Goal: Task Accomplishment & Management: Complete application form

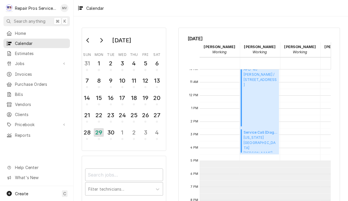
scroll to position [131, 0]
click at [35, 71] on span "Invoices" at bounding box center [41, 74] width 52 height 6
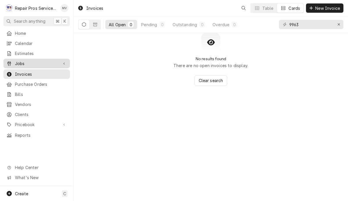
click at [28, 61] on span "Jobs" at bounding box center [36, 63] width 43 height 6
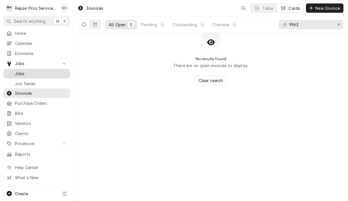
click at [28, 74] on span "Jobs" at bounding box center [41, 73] width 52 height 6
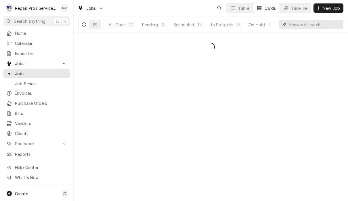
click at [313, 26] on input "Dynamic Content Wrapper" at bounding box center [314, 24] width 51 height 9
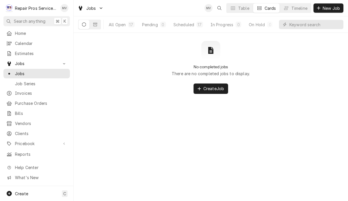
click at [339, 2] on div "Jobs MV Table Cards Timeline New Job" at bounding box center [211, 8] width 274 height 16
click at [328, 11] on button "New Job" at bounding box center [328, 7] width 30 height 9
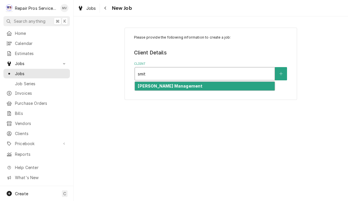
click at [198, 88] on div "[PERSON_NAME] Management" at bounding box center [205, 86] width 140 height 9
type input "smit"
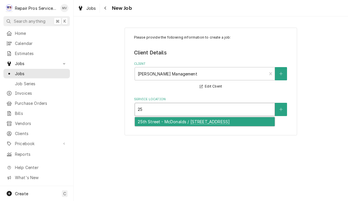
click at [179, 126] on div "25th Street - McDonalds / [STREET_ADDRESS]" at bounding box center [205, 121] width 140 height 9
type input "25"
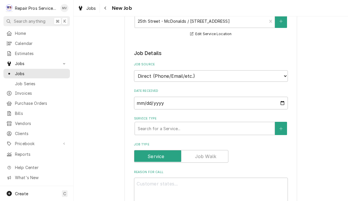
scroll to position [105, 0]
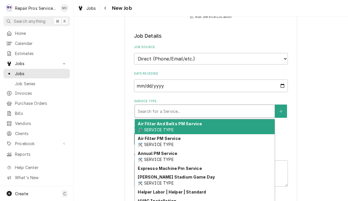
type textarea "x"
type input "d"
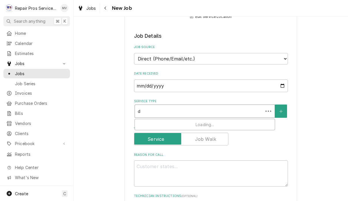
type textarea "x"
type input "di"
type textarea "x"
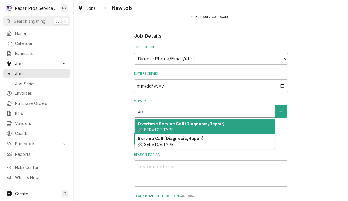
click at [212, 139] on div "Service Call (Diagnosis/Repair) 🛠️ SERVICE TYPE" at bounding box center [205, 141] width 140 height 15
type input "dia"
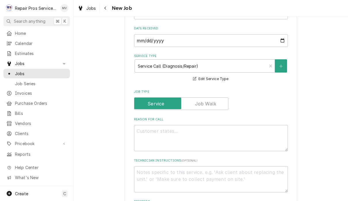
scroll to position [158, 0]
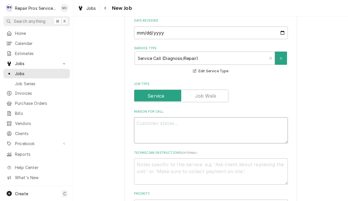
click at [198, 126] on textarea "Reason For Call" at bounding box center [211, 130] width 154 height 26
type textarea "x"
type textarea "C"
type textarea "x"
type textarea "Co"
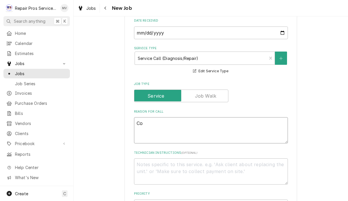
type textarea "x"
type textarea "Coo"
type textarea "x"
type textarea "Cool"
type textarea "x"
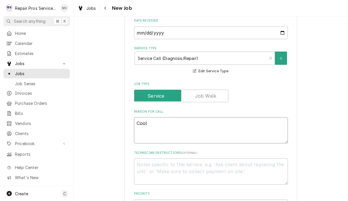
type textarea "Coole"
type textarea "x"
type textarea "Cooler"
type textarea "x"
type textarea "Cooler"
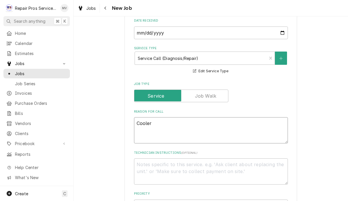
type textarea "x"
type textarea "Cooler b"
type textarea "x"
type textarea "Cooler be"
type textarea "x"
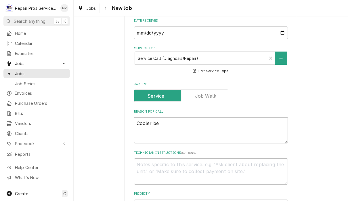
type textarea "Cooler bes"
type textarea "x"
type textarea "Cooler besi"
type textarea "x"
type textarea "Cooler besid"
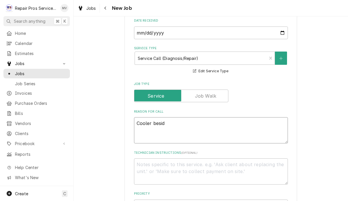
type textarea "x"
type textarea "Cooler beside"
type textarea "x"
type textarea "Cooler beside"
type textarea "x"
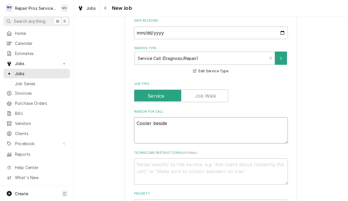
type textarea "Cooler beside g"
type textarea "x"
type textarea "Cooler beside gr"
type textarea "x"
type textarea "Cooler beside gri"
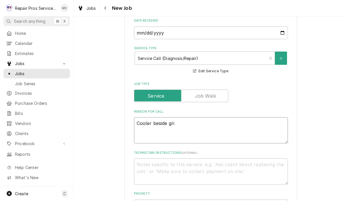
type textarea "x"
type textarea "Cooler beside gril"
type textarea "x"
type textarea "Cooler beside grill"
type textarea "x"
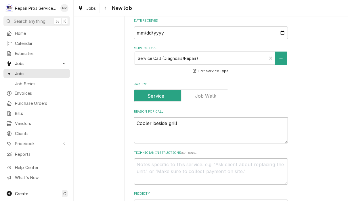
type textarea "Cooler beside grill"
type textarea "x"
type textarea "Cooler beside grill"
type textarea "x"
type textarea "Cooler beside grill."
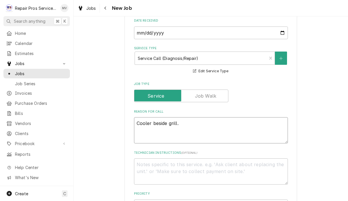
type textarea "x"
type textarea "Cooler beside grill."
type textarea "x"
type textarea "Cooler beside grill."
type textarea "x"
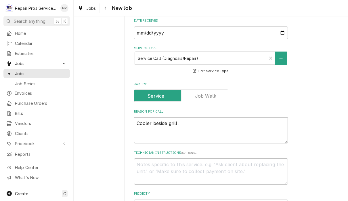
type textarea "Cooler beside grill. T"
type textarea "x"
type textarea "Cooler beside grill. Th"
type textarea "x"
type textarea "Cooler beside grill. The"
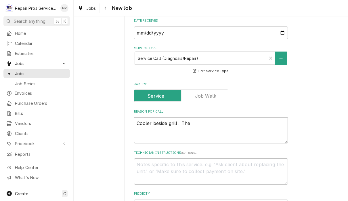
type textarea "x"
type textarea "Cooler beside grill. They"
type textarea "x"
type textarea "Cooler beside grill. They"
type textarea "x"
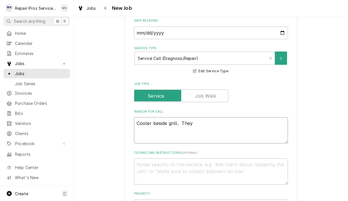
type textarea "Cooler beside grill. They d"
type textarea "x"
type textarea "Cooler beside grill. They de"
type textarea "x"
type textarea "Cooler beside grill. They def"
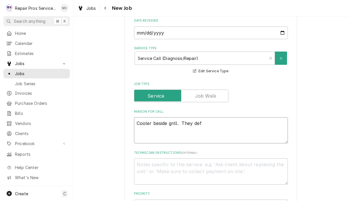
type textarea "x"
type textarea "Cooler beside grill. They defo"
type textarea "x"
type textarea "Cooler beside grill. They defos"
type textarea "x"
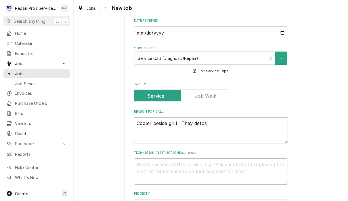
type textarea "Cooler beside grill. They defost"
type textarea "x"
type textarea "Cooler beside grill. They defoste"
type textarea "x"
type textarea "Cooler beside grill. They defosted"
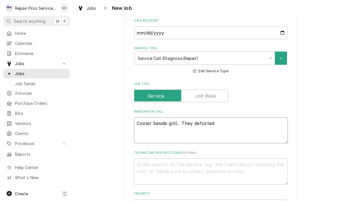
type textarea "x"
type textarea "Cooler beside grill. They defrosted"
type textarea "x"
type textarea "Cooler beside grill. They defrosted"
type textarea "x"
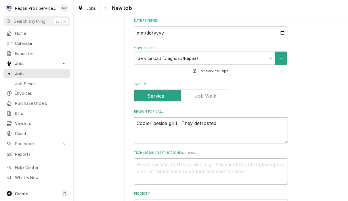
type textarea "Cooler beside grill. They defrosted i"
type textarea "x"
type textarea "Cooler beside grill. They defrosted it"
type textarea "x"
type textarea "Cooler beside grill. They defrosted it"
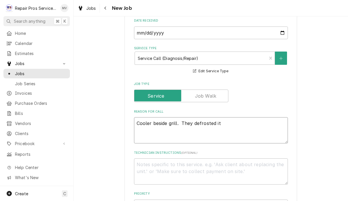
type textarea "x"
type textarea "Cooler beside grill. They defrosted it b"
type textarea "x"
type textarea "Cooler beside grill. They defrosted it bu"
type textarea "x"
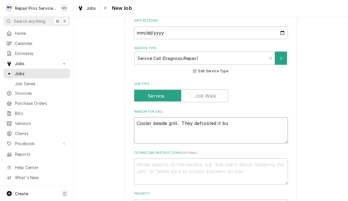
type textarea "Cooler beside grill. They defrosted it but"
type textarea "x"
type textarea "Cooler beside grill. They defrosted it but"
type textarea "x"
type textarea "Cooler beside grill. They defrosted it but i"
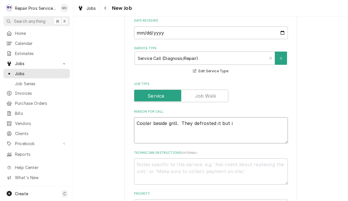
type textarea "x"
type textarea "Cooler beside grill. They defrosted it but it"
type textarea "x"
type textarea "Cooler beside grill. They defrosted it but it"
type textarea "x"
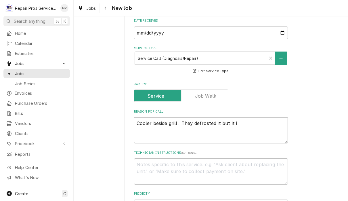
type textarea "Cooler beside grill. They defrosted it but it is"
type textarea "x"
type textarea "Cooler beside grill. They defrosted it but it is"
type textarea "x"
type textarea "Cooler beside grill. They defrosted it but it is r"
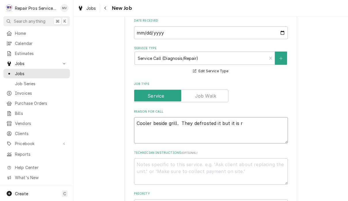
type textarea "x"
type textarea "Cooler beside grill. They defrosted it but it is ru"
type textarea "x"
type textarea "Cooler beside grill. They defrosted it but it is run"
type textarea "x"
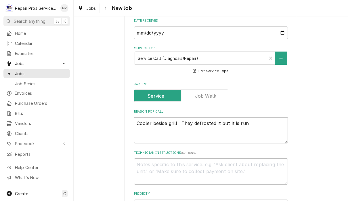
type textarea "Cooler beside grill. They defrosted it but it is runn"
type textarea "x"
type textarea "Cooler beside grill. They defrosted it but it is runni"
type textarea "x"
type textarea "Cooler beside grill. They defrosted it but it is runnin"
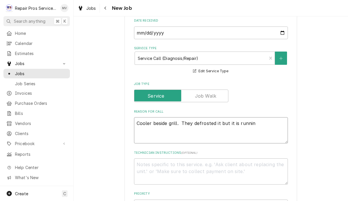
type textarea "x"
type textarea "Cooler beside grill. They defrosted it but it is running"
type textarea "x"
type textarea "Cooler beside grill. They defrosted it but it is running"
type textarea "x"
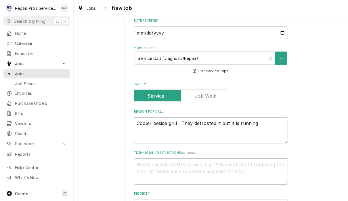
type textarea "Cooler beside grill. They defrosted it but it is running 5"
type textarea "x"
type textarea "Cooler beside grill. They defrosted it but it is running 50"
type textarea "x"
type textarea "Cooler beside grill. They defrosted it but it is running 50"
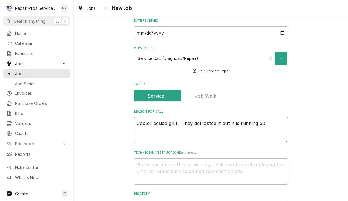
type textarea "x"
type textarea "Cooler beside grill. They defrosted it but it is running 50 d"
type textarea "x"
type textarea "Cooler beside grill. They defrosted it but it is running 50 de"
type textarea "x"
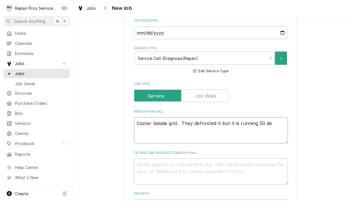
type textarea "Cooler beside grill. They defrosted it but it is running 50 deg"
type textarea "x"
type textarea "Cooler beside grill. They defrosted it but it is running 50 degr"
type textarea "x"
type textarea "Cooler beside grill. They defrosted it but it is running 50 degre"
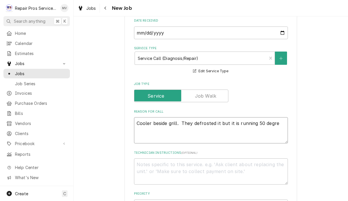
type textarea "x"
type textarea "Cooler beside grill. They defrosted it but it is running 50 degree"
type textarea "x"
type textarea "Cooler beside grill. They defrosted it but it is running 50 degrees"
type textarea "x"
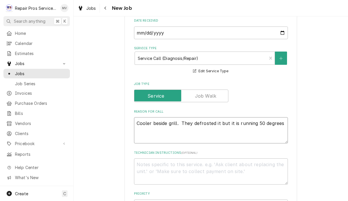
type textarea "Cooler beside grill. They defrosted it but it is running 50 degrees n"
type textarea "x"
type textarea "Cooler beside grill. They defrosted it but it is running 50 degrees no"
type textarea "x"
type textarea "Cooler beside grill. They defrosted it but it is running 50 degrees now"
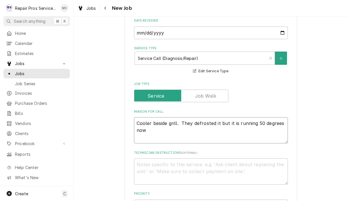
type textarea "x"
type textarea "Cooler beside grill. They defrosted it but it is running 50 degrees now."
type textarea "x"
type textarea "Cooler beside grill. They defrosted it but it is running 50 degrees now."
type textarea "x"
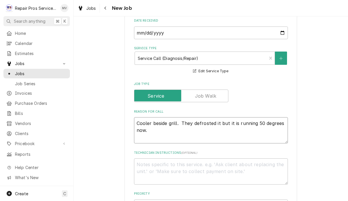
type textarea "Cooler beside grill. They defrosted it but it is running 50 degrees now."
type textarea "x"
type textarea "Cooler beside grill. They defrosted it but it is running 50 degrees now. H"
type textarea "x"
type textarea "Cooler beside grill. They defrosted it but it is running 50 degrees now. Ha"
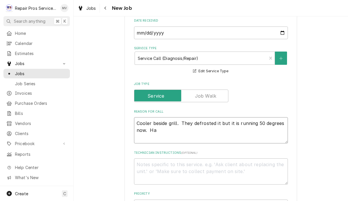
type textarea "x"
type textarea "Cooler beside grill. They defrosted it but it is running 50 degrees now. Had"
type textarea "x"
type textarea "Cooler beside grill. They defrosted it but it is running 50 degrees now. Had"
type textarea "x"
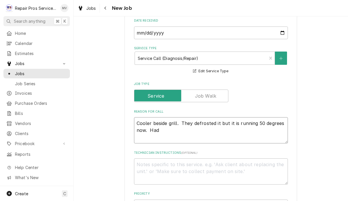
type textarea "Cooler beside grill. They defrosted it but it is running 50 degrees now. Had t"
type textarea "x"
type textarea "Cooler beside grill. They defrosted it but it is running 50 degrees now. Had th"
type textarea "x"
type textarea "Cooler beside grill. They defrosted it but it is running 50 degrees now. Had the"
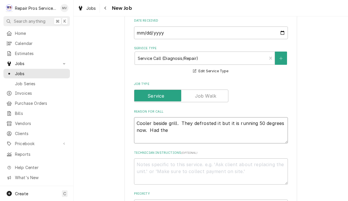
type textarea "x"
type textarea "Cooler beside grill. They defrosted it but it is running 50 degrees now. Had th…"
type textarea "x"
type textarea "Cooler beside grill. They defrosted it but it is running 50 degrees now. Had th…"
type textarea "x"
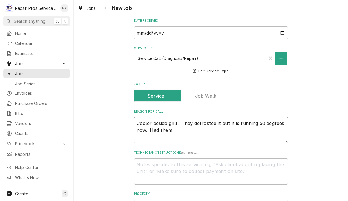
type textarea "Cooler beside grill. They defrosted it but it is running 50 degrees now. Had th…"
type textarea "x"
type textarea "Cooler beside grill. They defrosted it but it is running 50 degrees now. Had th…"
type textarea "x"
type textarea "Cooler beside grill. They defrosted it but it is running 50 degrees now. Had th…"
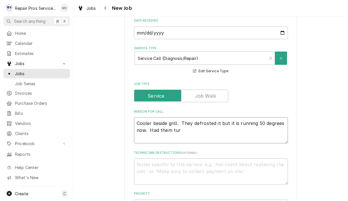
type textarea "x"
type textarea "Cooler beside grill. They defrosted it but it is running 50 degrees now. Had th…"
type textarea "x"
type textarea "Cooler beside grill. They defrosted it but it is running 50 degrees now. Had th…"
type textarea "x"
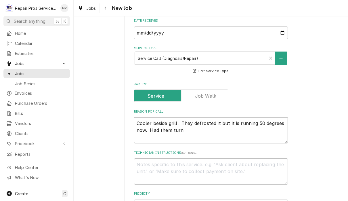
type textarea "Cooler beside grill. They defrosted it but it is running 50 degrees now. Had th…"
type textarea "x"
type textarea "Cooler beside grill. They defrosted it but it is running 50 degrees now. Had th…"
type textarea "x"
type textarea "Cooler beside grill. They defrosted it but it is running 50 degrees now. Had th…"
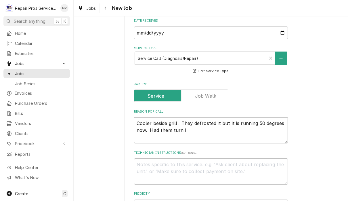
type textarea "x"
type textarea "Cooler beside grill. They defrosted it but it is running 50 degrees now. Had th…"
type textarea "x"
type textarea "Cooler beside grill. They defrosted it but it is running 50 degrees now. Had th…"
type textarea "x"
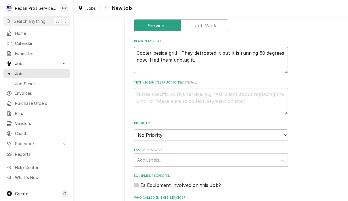
scroll to position [241, 0]
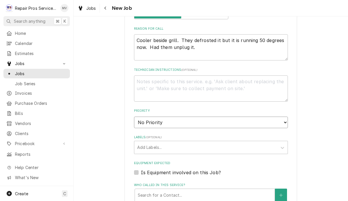
click at [269, 119] on select "No Priority Urgent High Medium Low" at bounding box center [211, 121] width 154 height 11
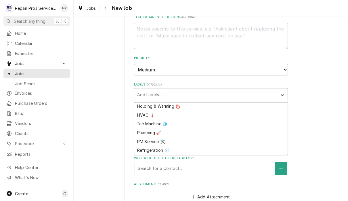
scroll to position [45, 0]
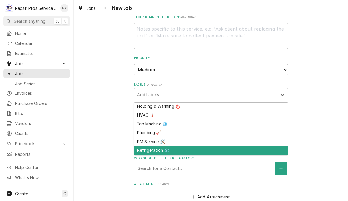
click at [168, 146] on div "Refrigeration ❄️" at bounding box center [210, 150] width 153 height 9
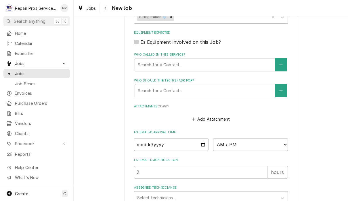
scroll to position [371, 0]
click at [157, 138] on input "Date" at bounding box center [171, 144] width 75 height 13
click at [219, 141] on select "AM / PM 6:00 AM 6:15 AM 6:30 AM 6:45 AM 7:00 AM 7:15 AM 7:30 AM 7:45 AM 8:00 AM…" at bounding box center [250, 144] width 75 height 13
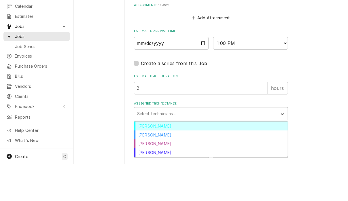
scroll to position [0, 0]
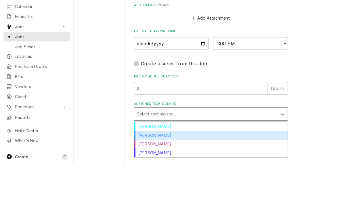
click at [167, 167] on div "Caleb Kvale" at bounding box center [210, 171] width 153 height 9
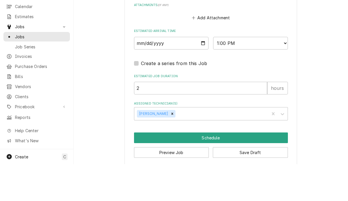
scroll to position [429, 0]
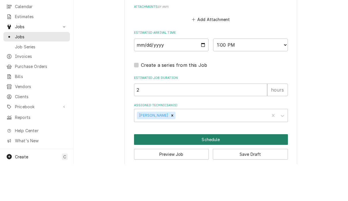
click at [221, 171] on button "Schedule" at bounding box center [211, 176] width 154 height 11
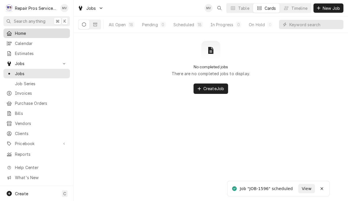
click at [11, 31] on icon "Dynamic Content Wrapper" at bounding box center [9, 33] width 5 height 5
